Goal: Communication & Community: Participate in discussion

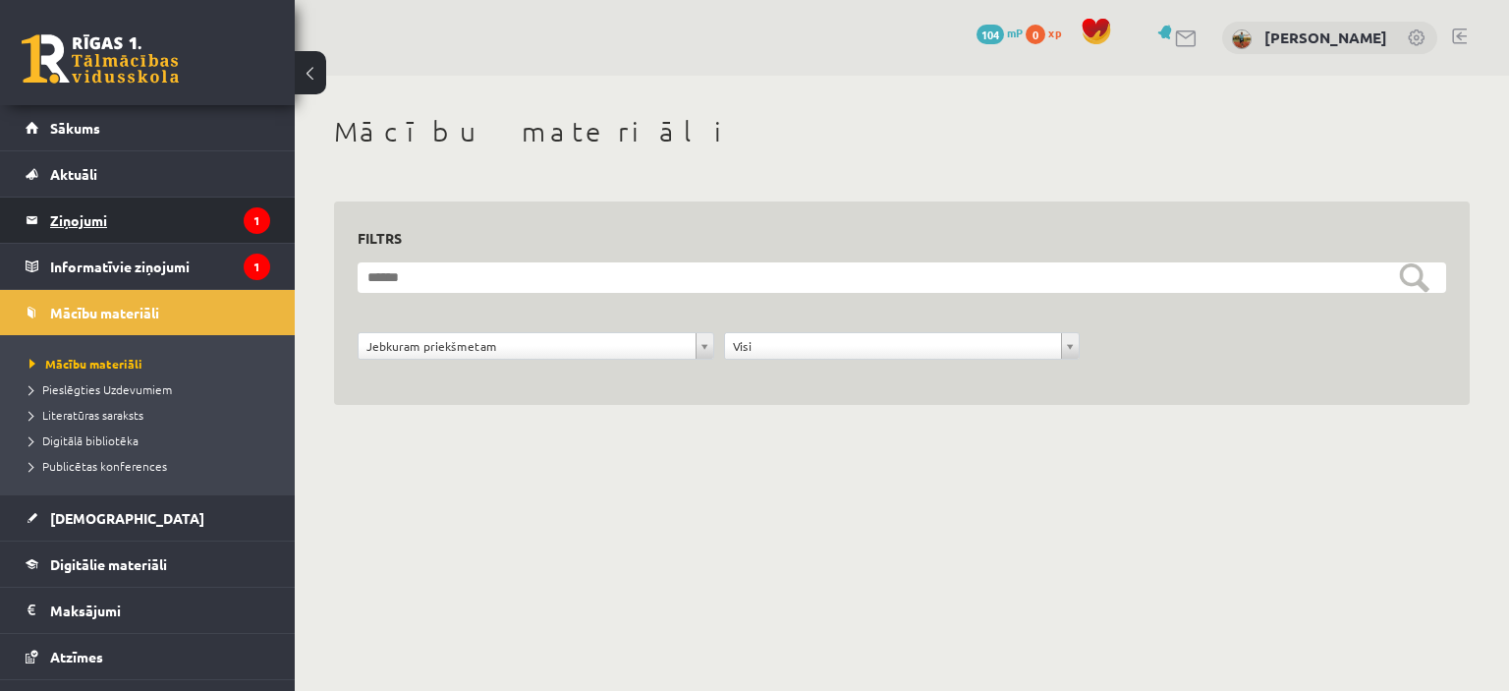
click at [178, 222] on legend "Ziņojumi 1" at bounding box center [160, 219] width 220 height 45
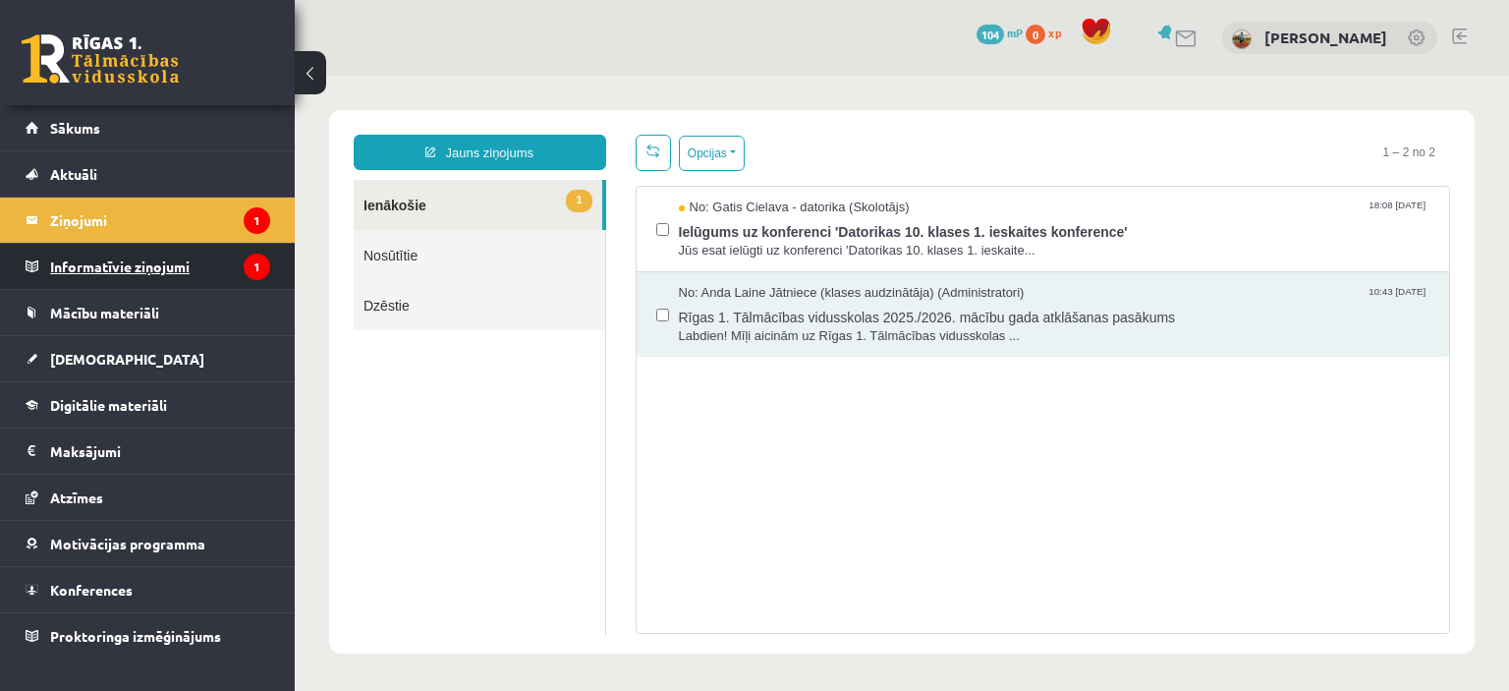
click at [176, 275] on legend "Informatīvie ziņojumi 1" at bounding box center [160, 266] width 220 height 45
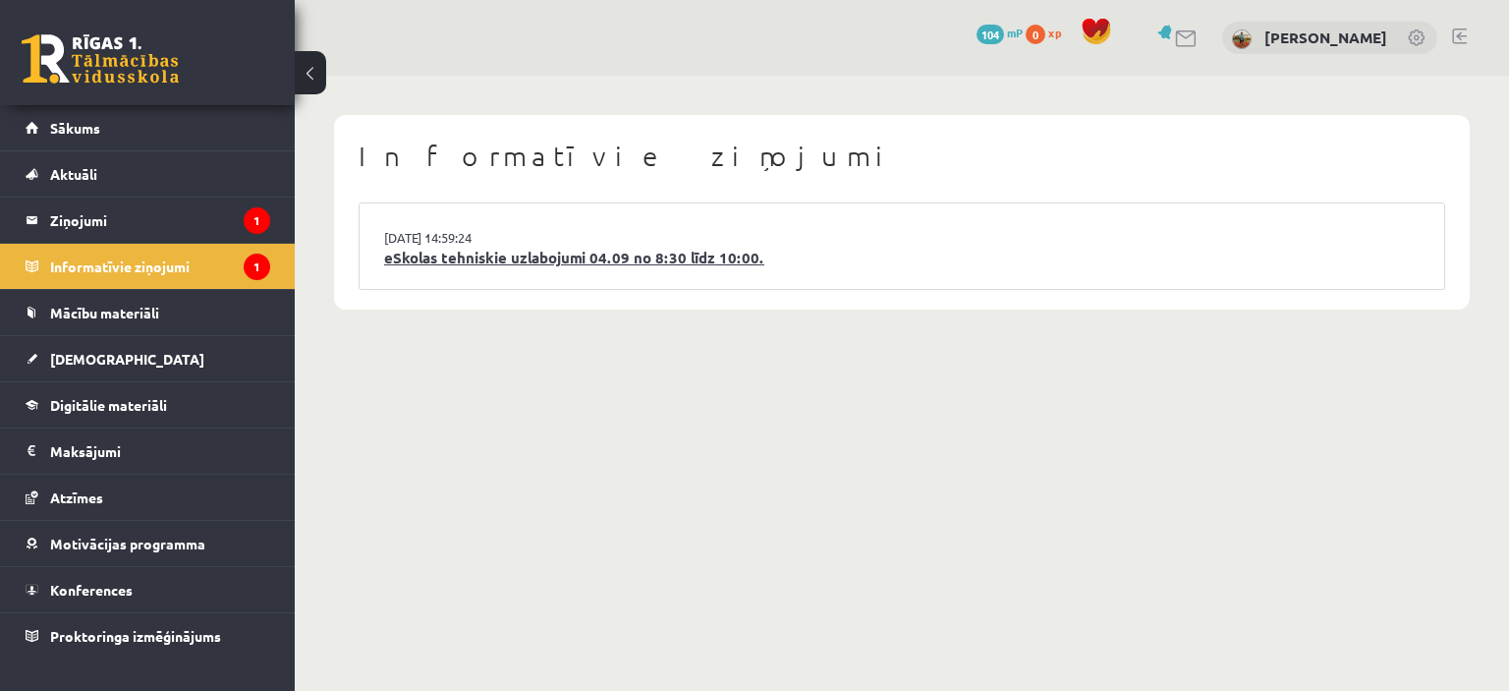
click at [480, 265] on link "eSkolas tehniskie uzlabojumi 04.09 no 8:30 līdz 10:00." at bounding box center [901, 258] width 1035 height 23
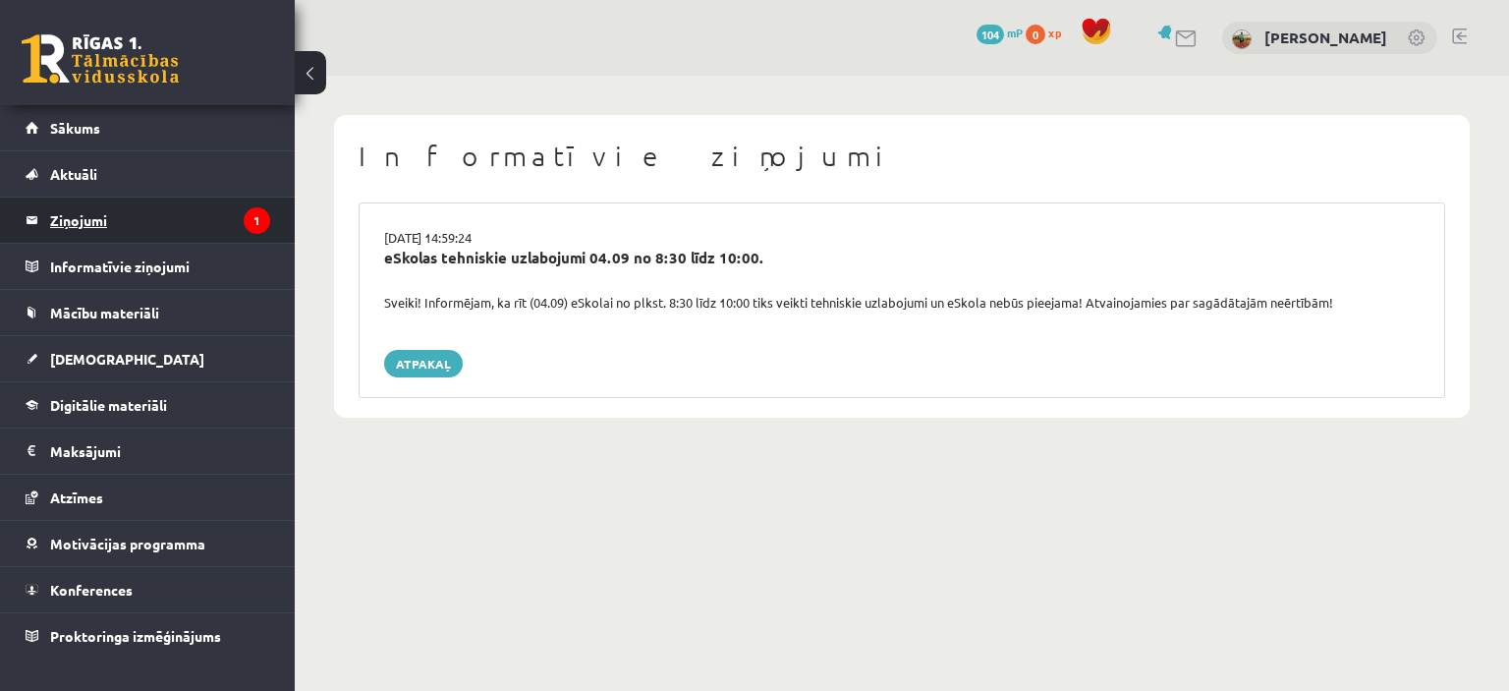
click at [147, 219] on legend "Ziņojumi 1" at bounding box center [160, 219] width 220 height 45
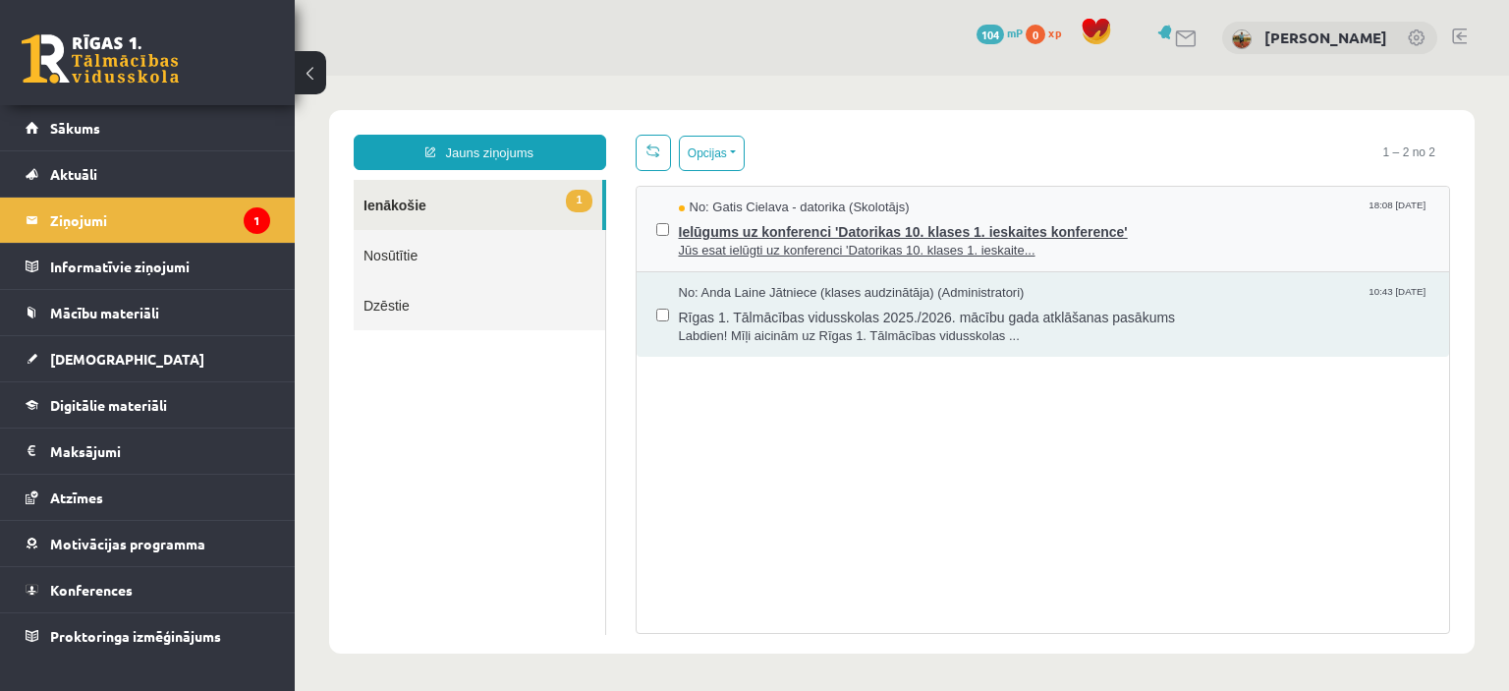
click at [772, 228] on span "Ielūgums uz konferenci 'Datorikas 10. klases 1. ieskaites konference'" at bounding box center [1054, 229] width 751 height 25
